Goal: Task Accomplishment & Management: Use online tool/utility

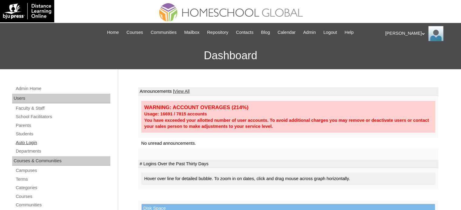
click at [33, 144] on link "Auto Login" at bounding box center [62, 143] width 95 height 8
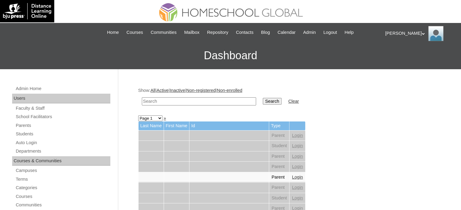
click at [194, 102] on input "text" at bounding box center [199, 102] width 114 height 8
type input "[PERSON_NAME]"
click at [263, 101] on input "Search" at bounding box center [272, 101] width 19 height 7
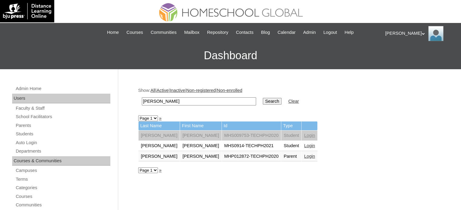
click at [304, 147] on link "Login" at bounding box center [309, 146] width 11 height 5
